Goal: Task Accomplishment & Management: Complete application form

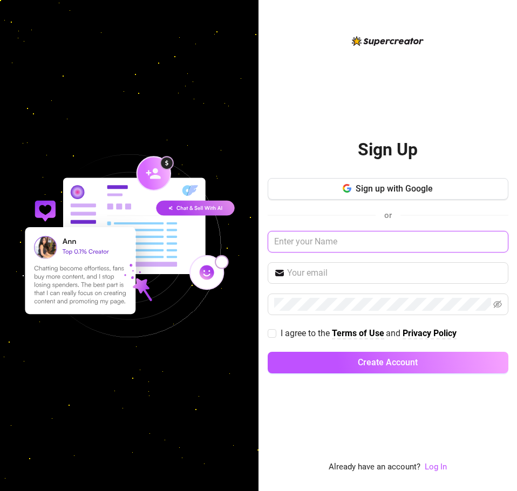
click at [316, 242] on input "text" at bounding box center [388, 242] width 241 height 22
type input "4"
click at [325, 247] on input "lunalou4" at bounding box center [388, 242] width 241 height 22
type input "lunalou444"
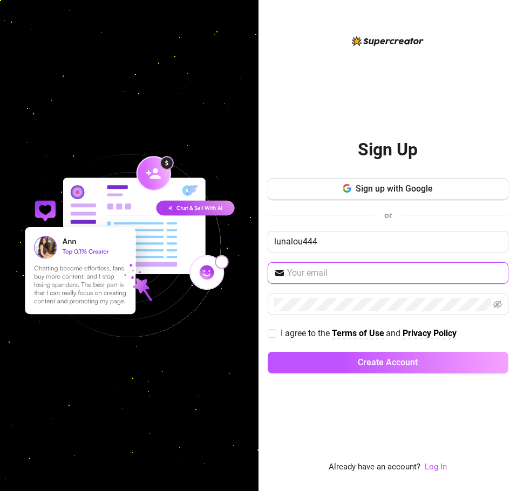
click at [311, 267] on input "text" at bounding box center [394, 273] width 215 height 13
type input "[EMAIL_ADDRESS][DOMAIN_NAME]"
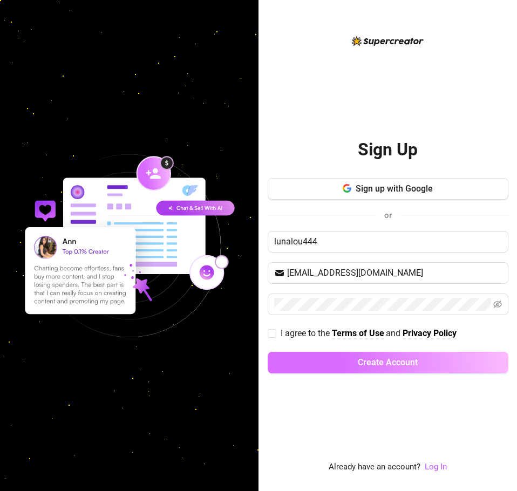
click at [357, 363] on button "Create Account" at bounding box center [388, 363] width 241 height 22
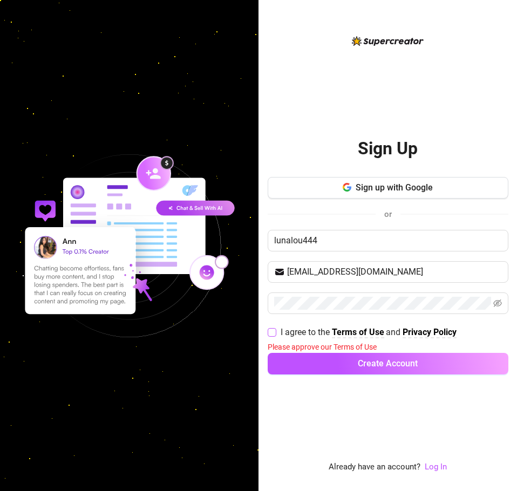
click at [281, 333] on span "I agree to the" at bounding box center [306, 332] width 51 height 10
click at [275, 333] on input "I agree to the Terms of Use and Privacy Policy" at bounding box center [272, 332] width 8 height 8
checkbox input "true"
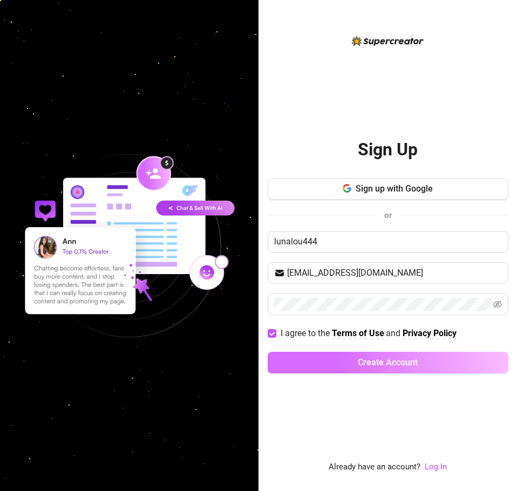
click at [297, 352] on button "Create Account" at bounding box center [388, 363] width 241 height 22
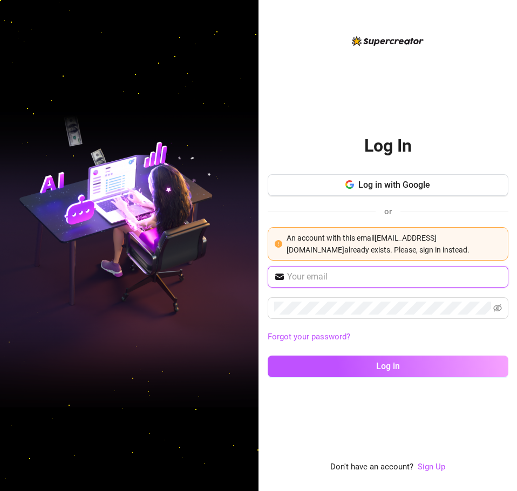
type input "[EMAIL_ADDRESS][DOMAIN_NAME]"
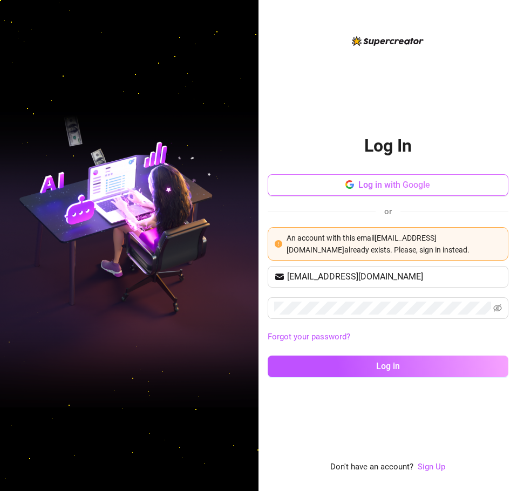
click at [405, 190] on button "Log in with Google" at bounding box center [388, 185] width 241 height 22
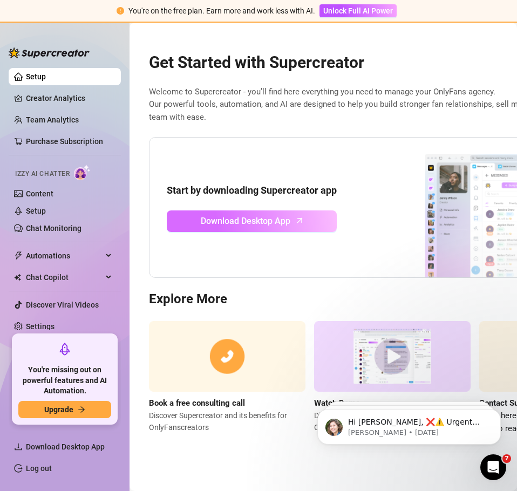
click at [287, 221] on span "Download Desktop App" at bounding box center [246, 220] width 90 height 13
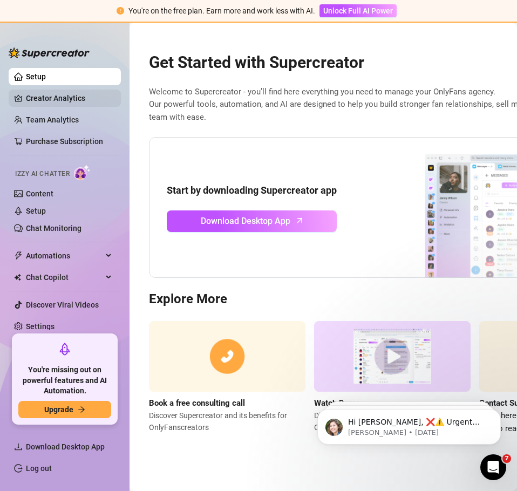
click at [67, 103] on link "Creator Analytics" at bounding box center [69, 98] width 86 height 17
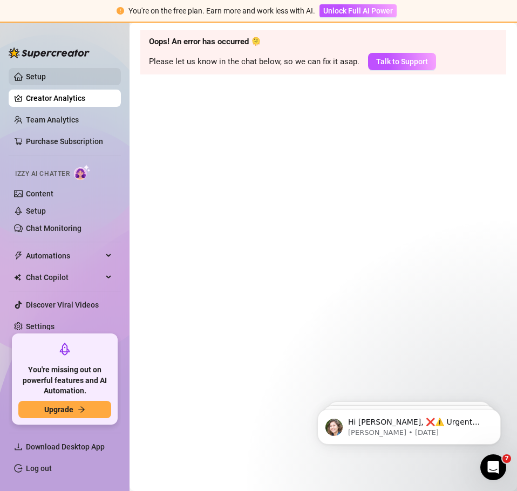
click at [44, 81] on link "Setup" at bounding box center [36, 76] width 20 height 9
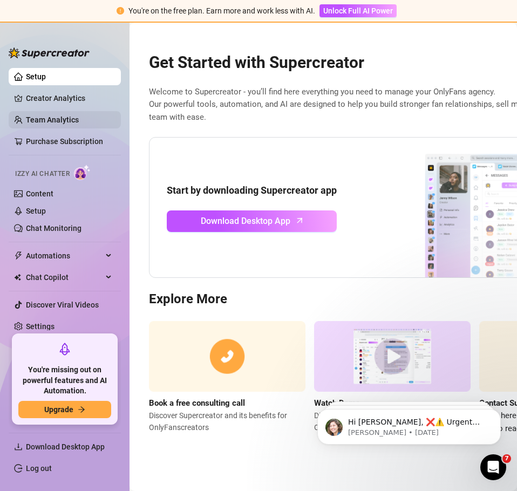
click at [26, 117] on link "Team Analytics" at bounding box center [52, 119] width 53 height 9
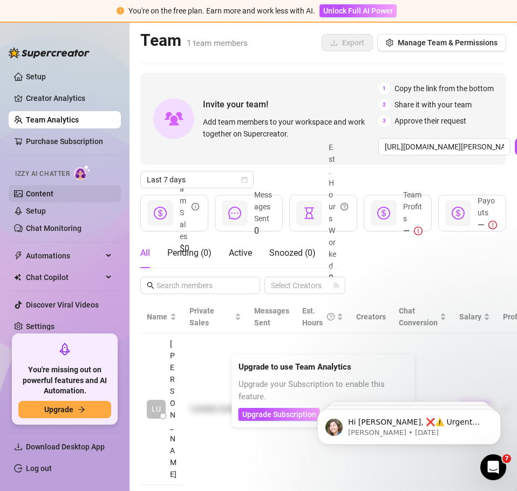
click at [53, 189] on link "Content" at bounding box center [40, 193] width 28 height 9
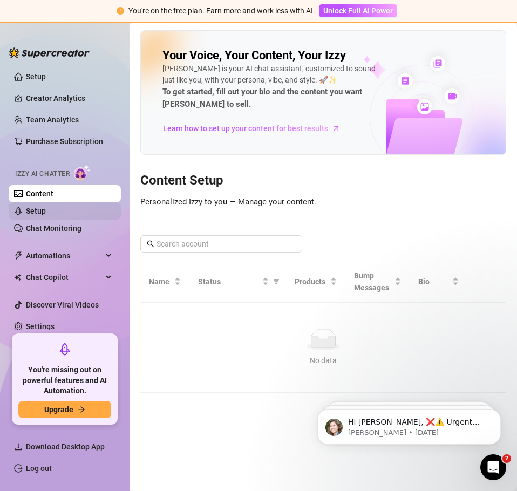
click at [46, 210] on link "Setup" at bounding box center [36, 211] width 20 height 9
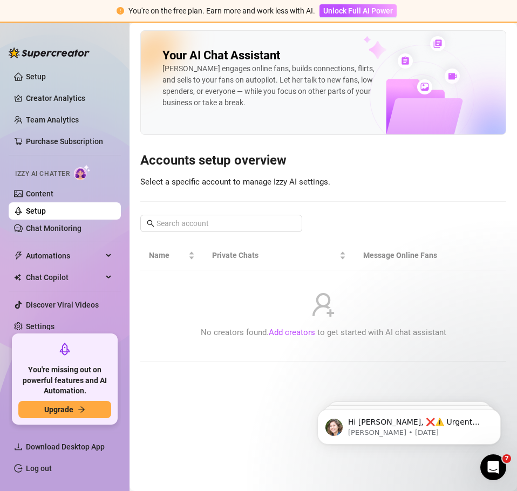
click at [60, 185] on div "Izzy AI Chatter" at bounding box center [63, 172] width 114 height 24
